Goal: Task Accomplishment & Management: Use online tool/utility

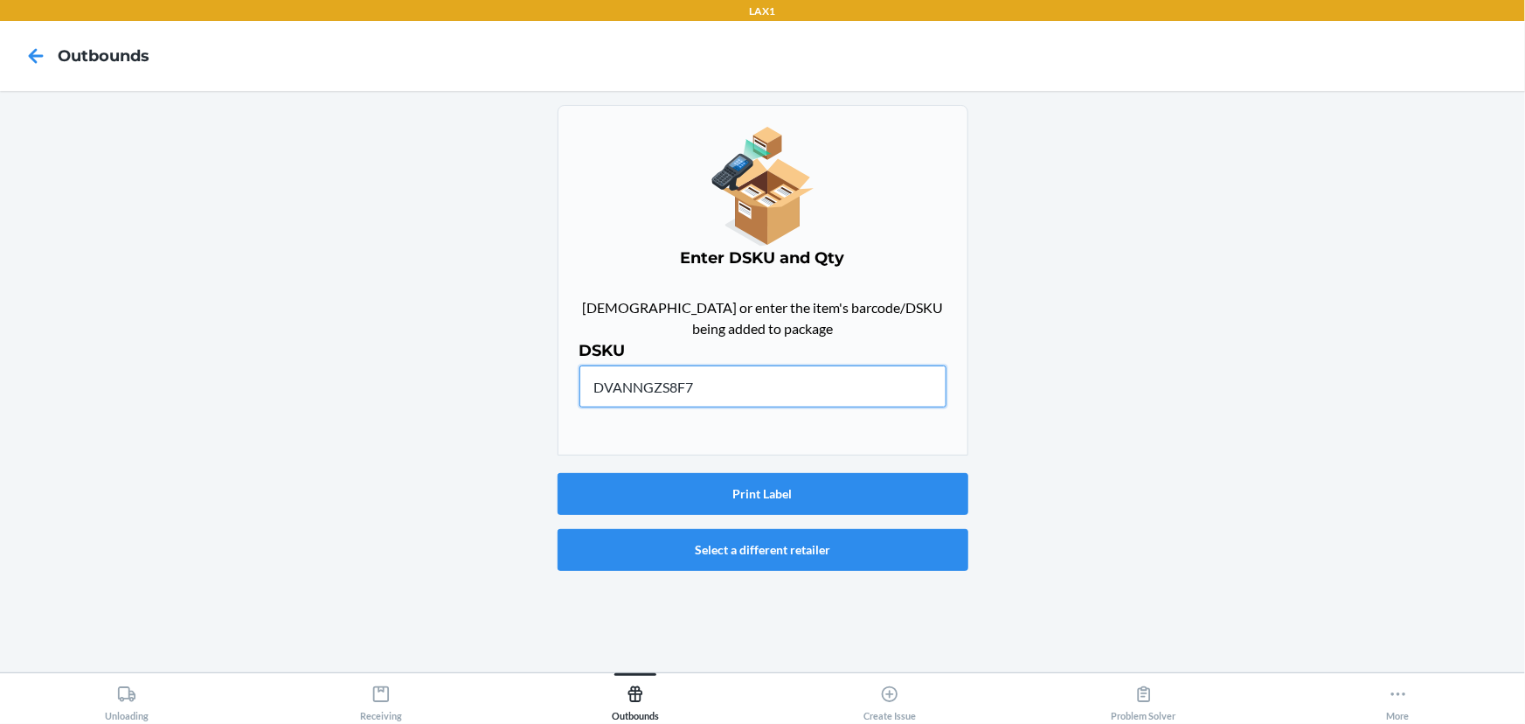
click at [751, 380] on input "DVANNGZS8F7" at bounding box center [762, 386] width 367 height 42
click at [791, 498] on button "Print Label" at bounding box center [763, 494] width 411 height 42
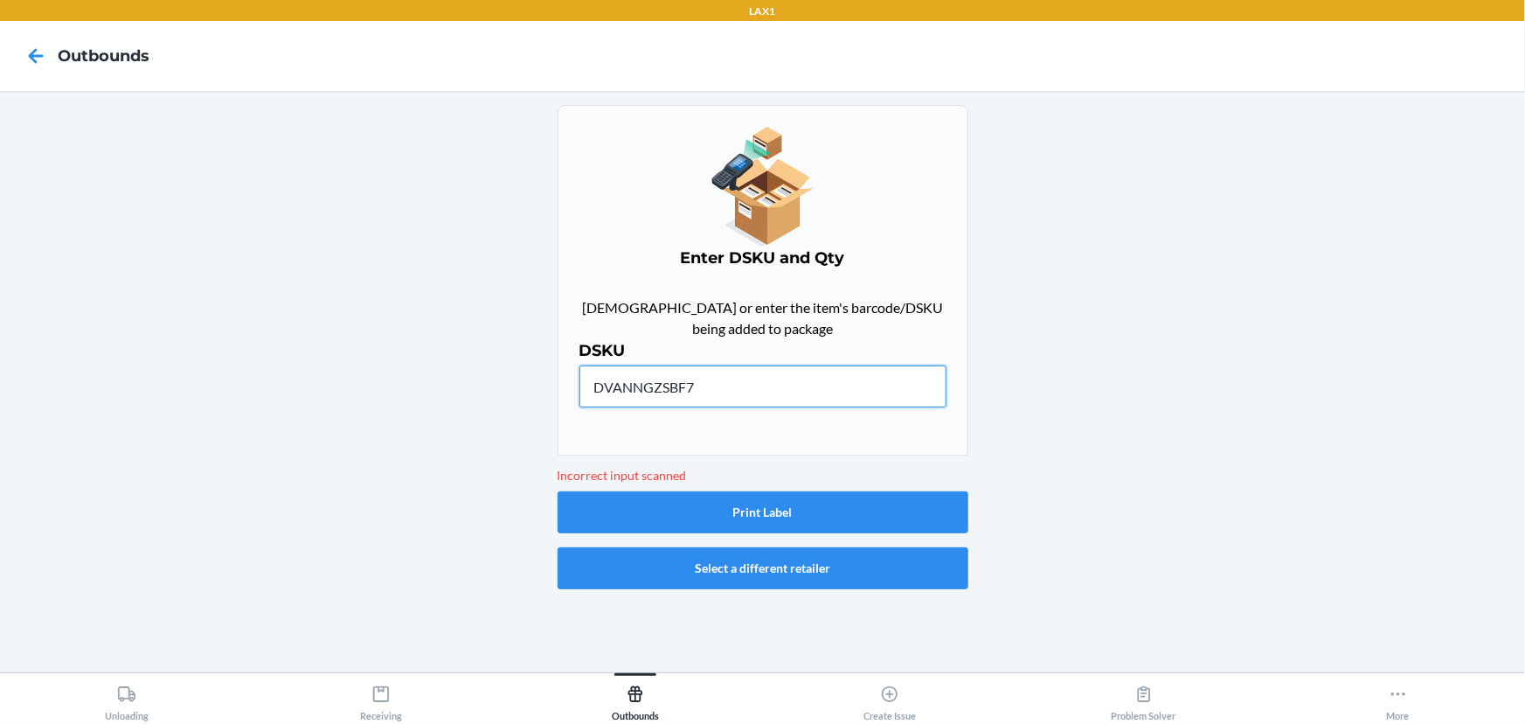
click at [752, 405] on input "DVANNGZSBF7" at bounding box center [762, 386] width 367 height 42
click at [638, 382] on input "DVANNGZSBF7" at bounding box center [762, 386] width 367 height 42
click at [647, 379] on input "DVANNGZSBF7" at bounding box center [762, 386] width 367 height 42
click at [666, 392] on input "DVANNGZSBF7" at bounding box center [762, 386] width 367 height 42
click at [676, 386] on input "DVANNGZSBF7" at bounding box center [762, 386] width 367 height 42
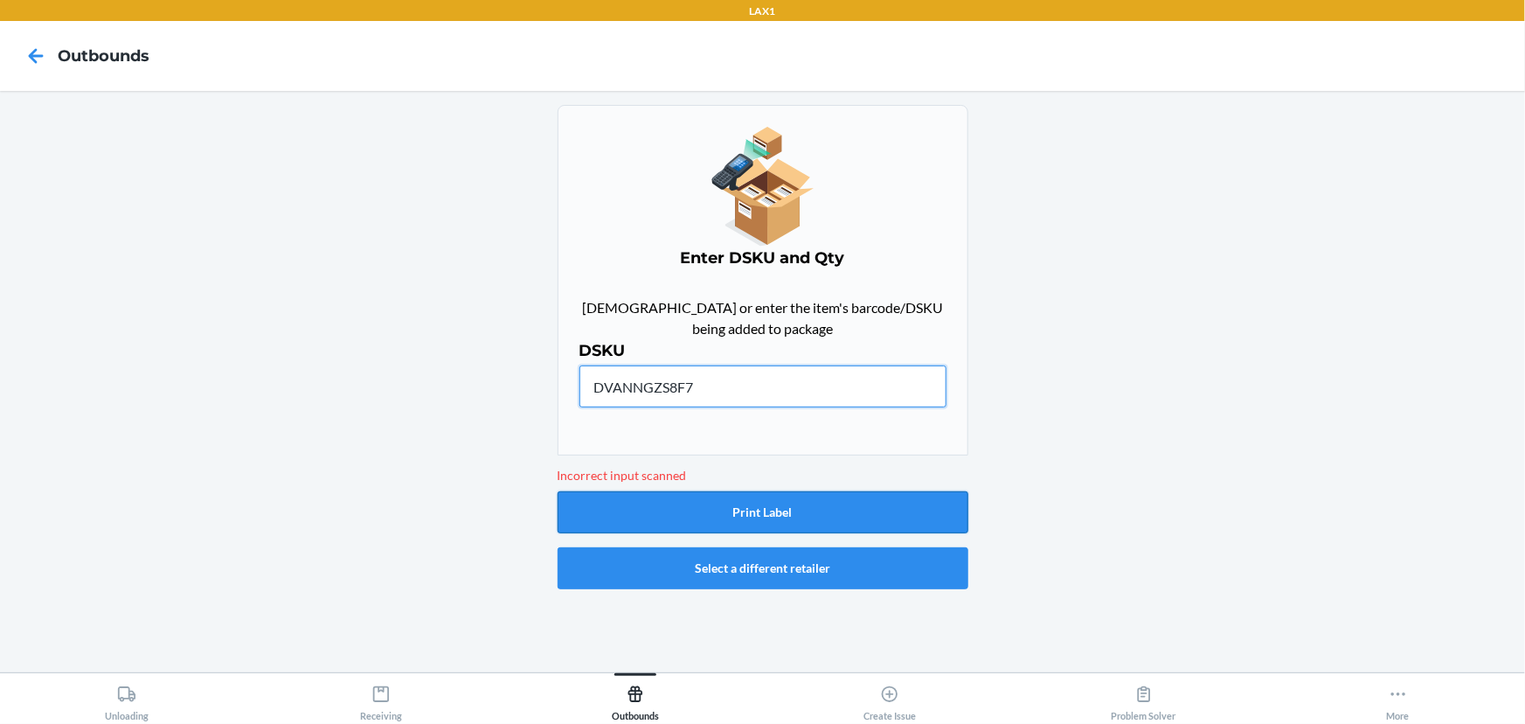
type input "DVANNGZS8F7"
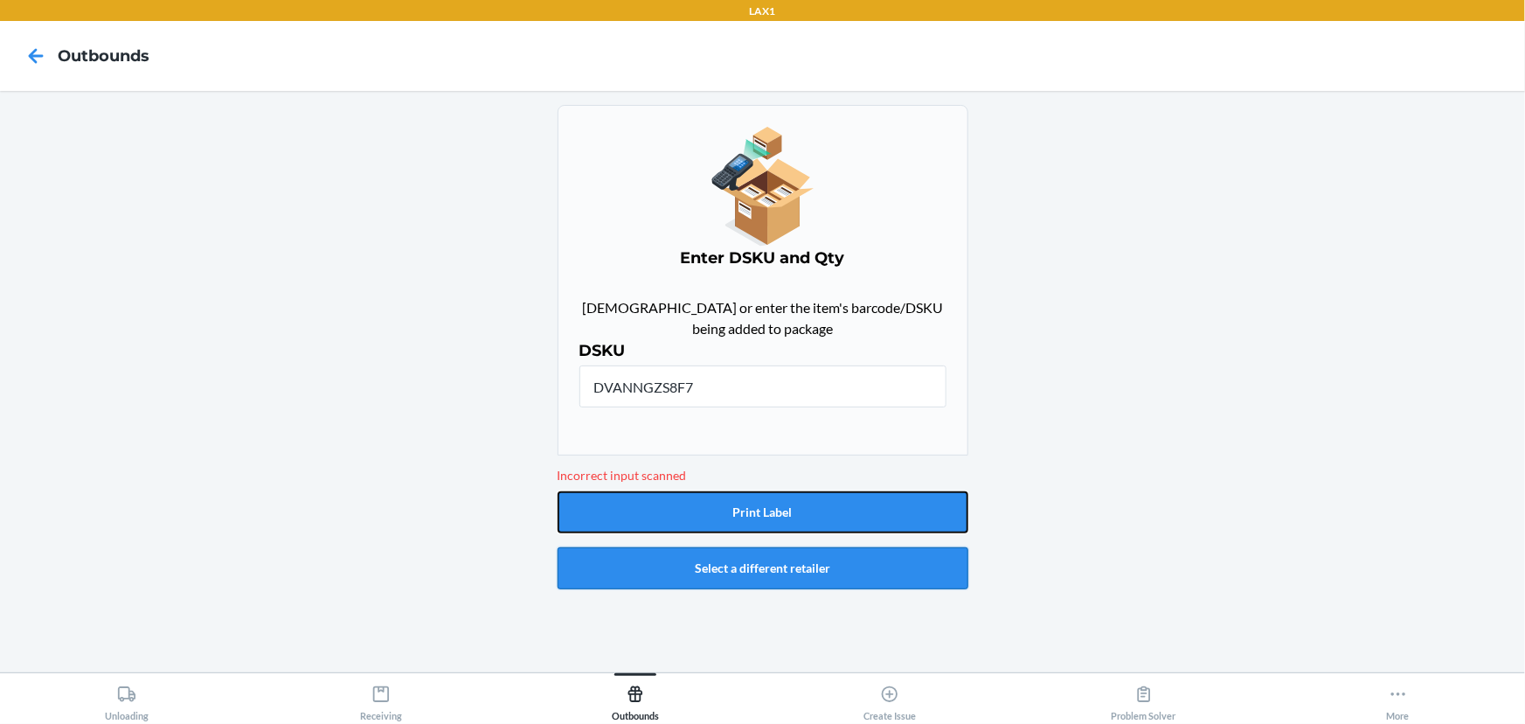
click at [895, 529] on button "Print Label" at bounding box center [763, 512] width 411 height 42
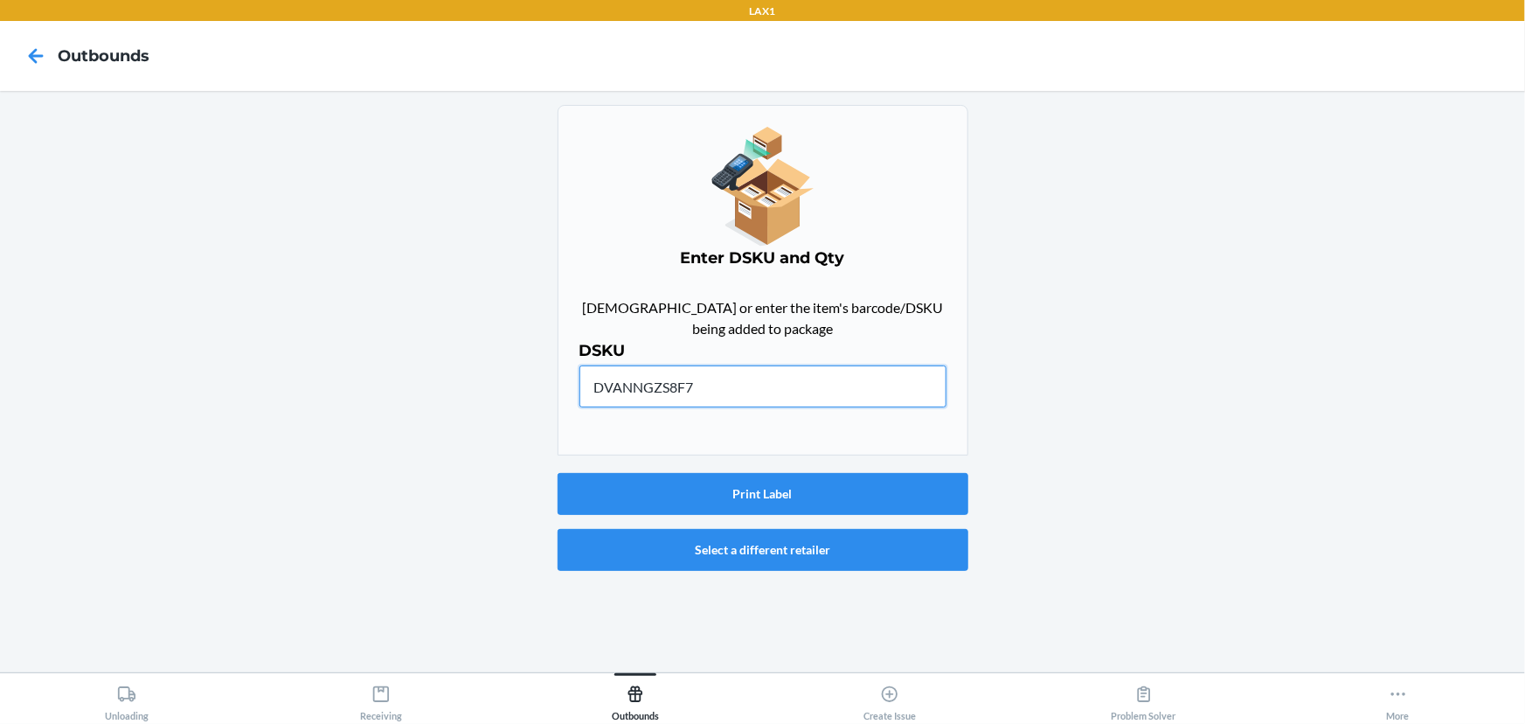
click at [769, 394] on input "DVANNGZS8F7" at bounding box center [762, 386] width 367 height 42
